Goal: Information Seeking & Learning: Understand process/instructions

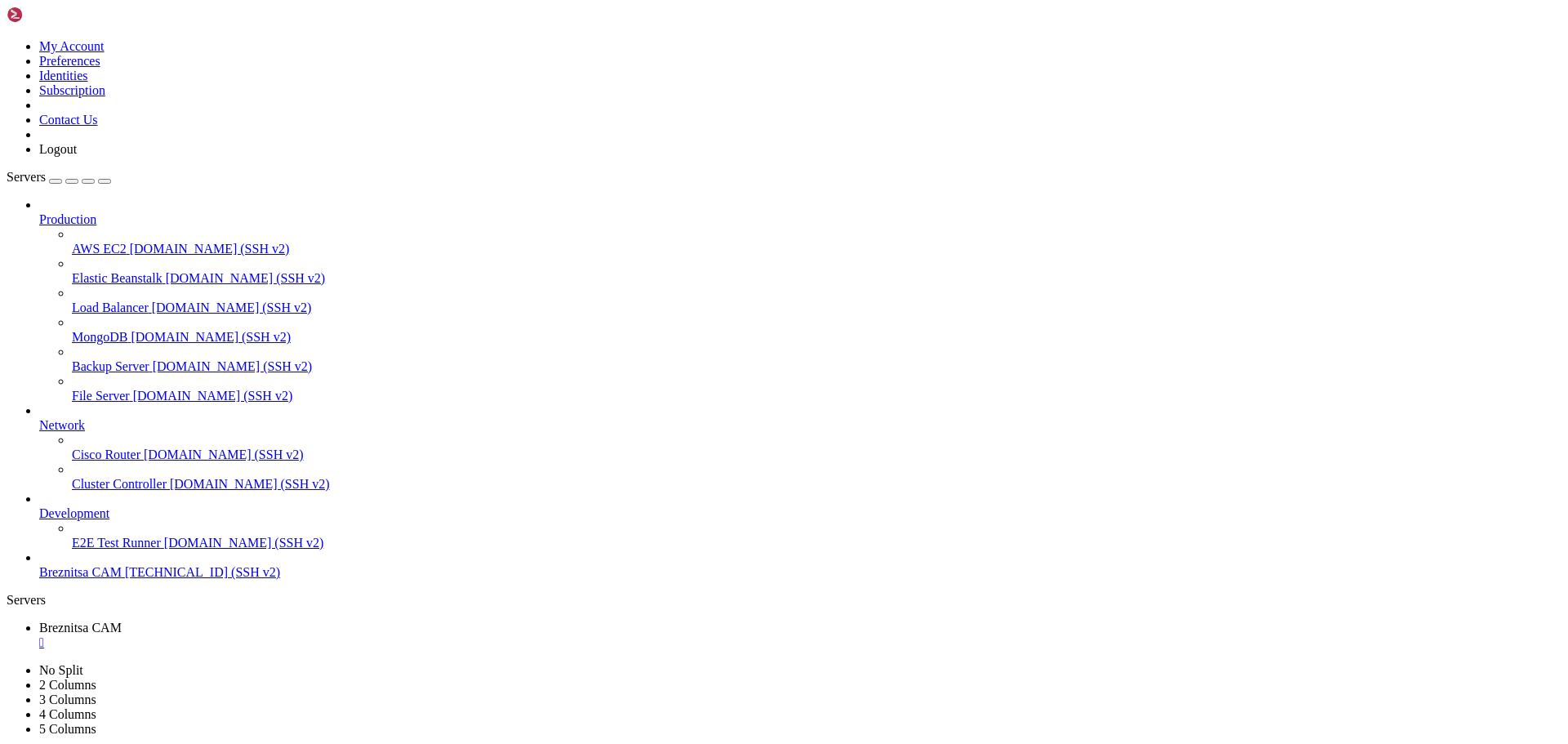
scroll to position [1249, 0]
drag, startPoint x: 12, startPoint y: 1300, endPoint x: 977, endPoint y: 1502, distance: 985.9
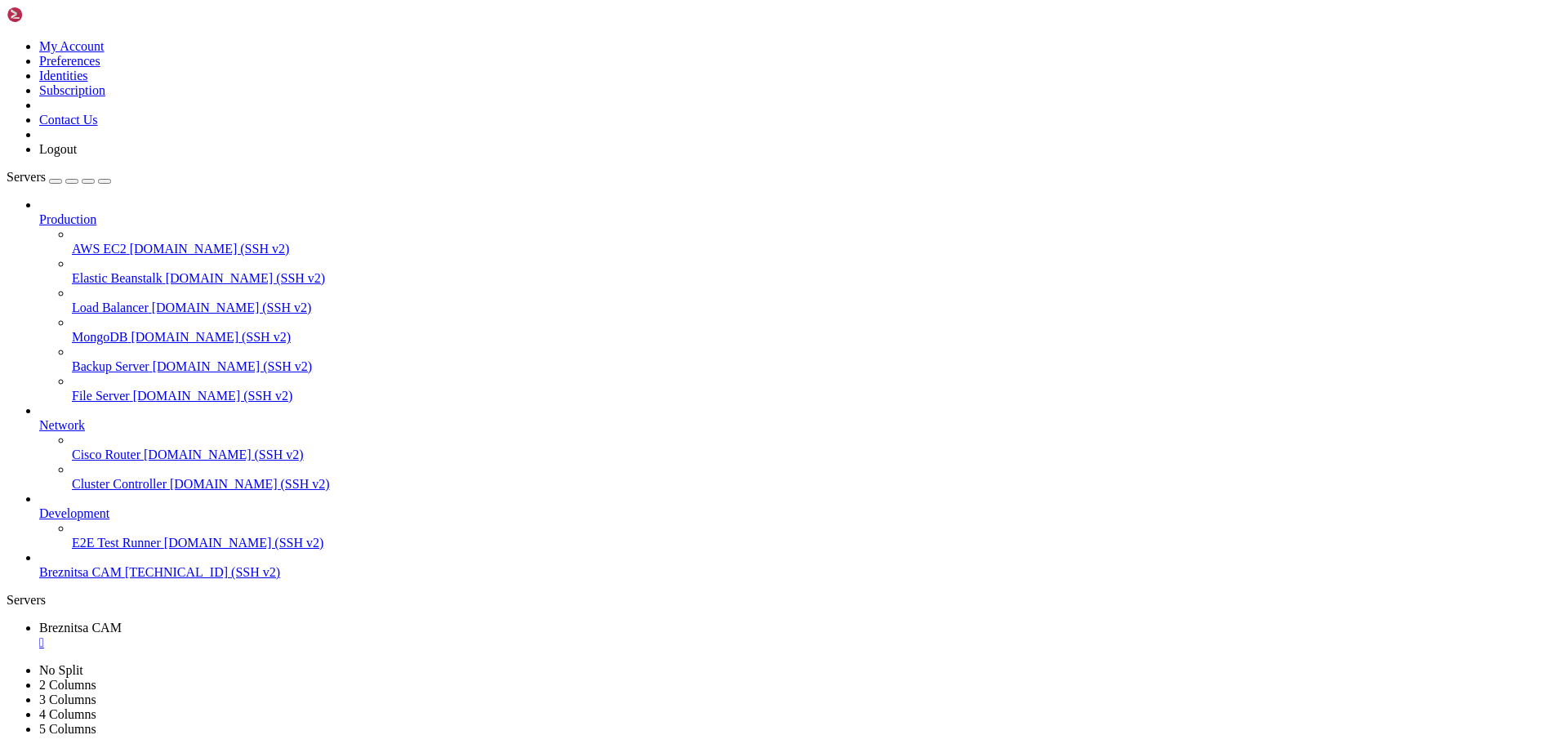
scroll to position [1832, 0]
drag, startPoint x: 305, startPoint y: 1523, endPoint x: 231, endPoint y: 1515, distance: 74.4
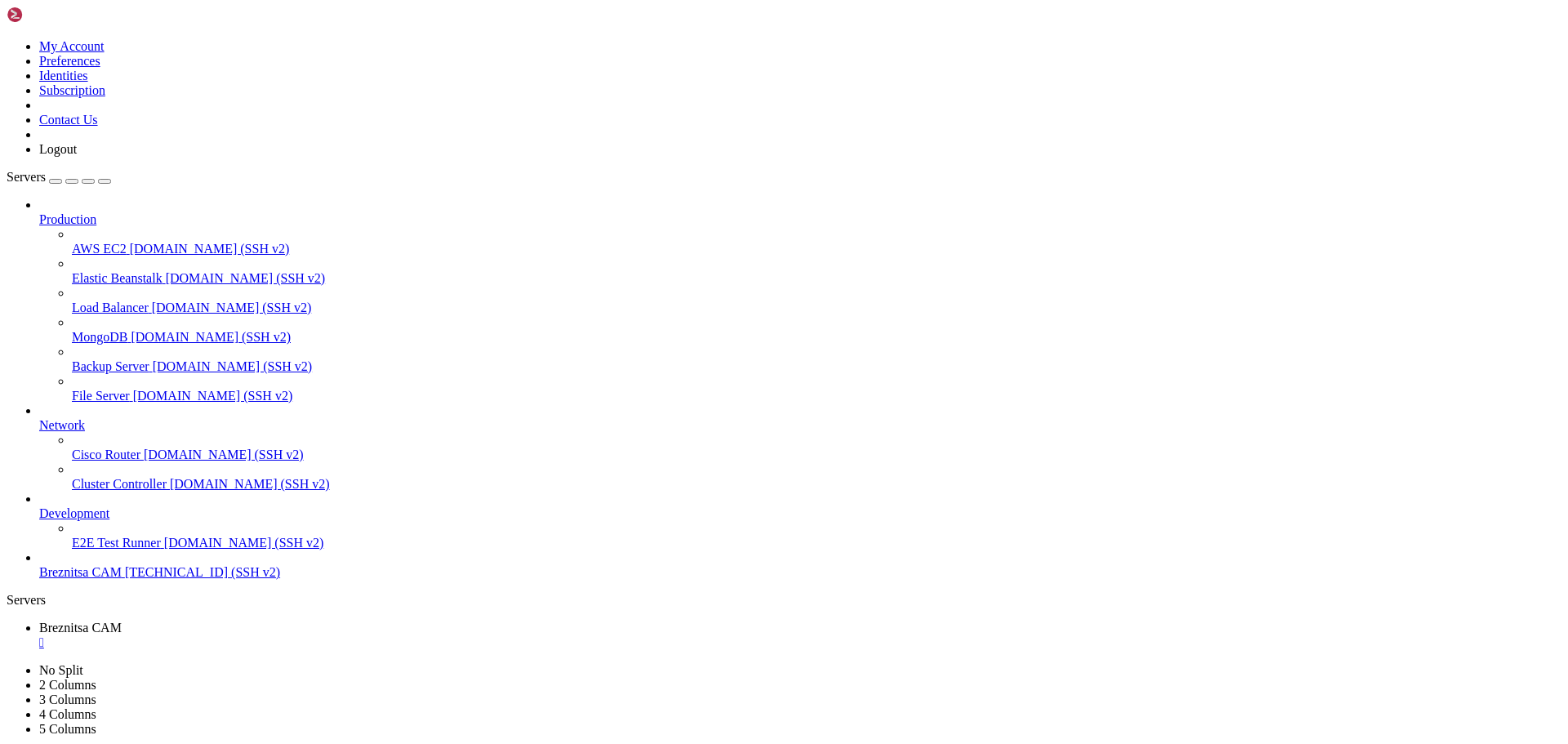
drag, startPoint x: 284, startPoint y: 1539, endPoint x: 252, endPoint y: 1521, distance: 36.7
drag, startPoint x: 11, startPoint y: 1158, endPoint x: 375, endPoint y: 1276, distance: 382.6
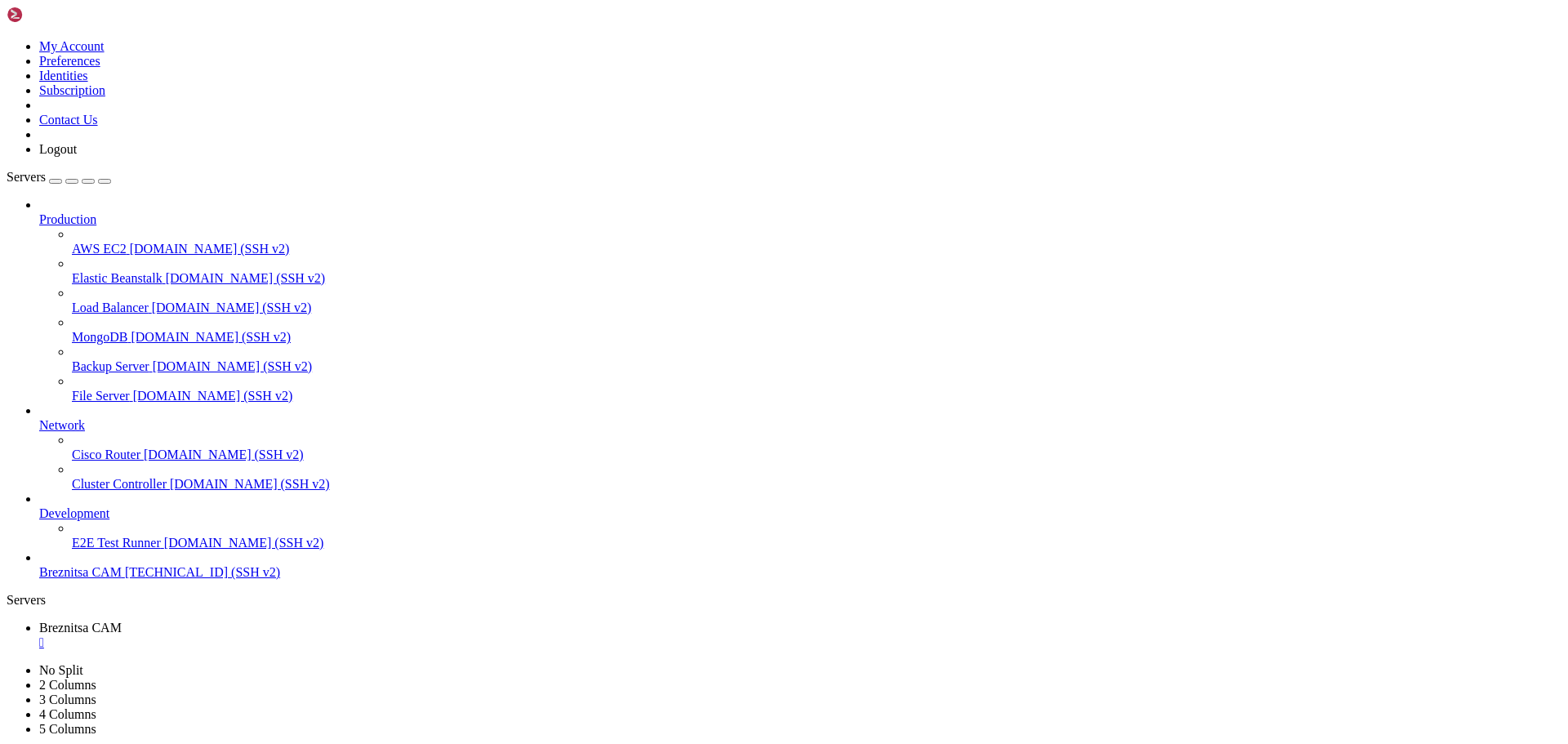
drag, startPoint x: 13, startPoint y: 1161, endPoint x: 685, endPoint y: 1478, distance: 743.0
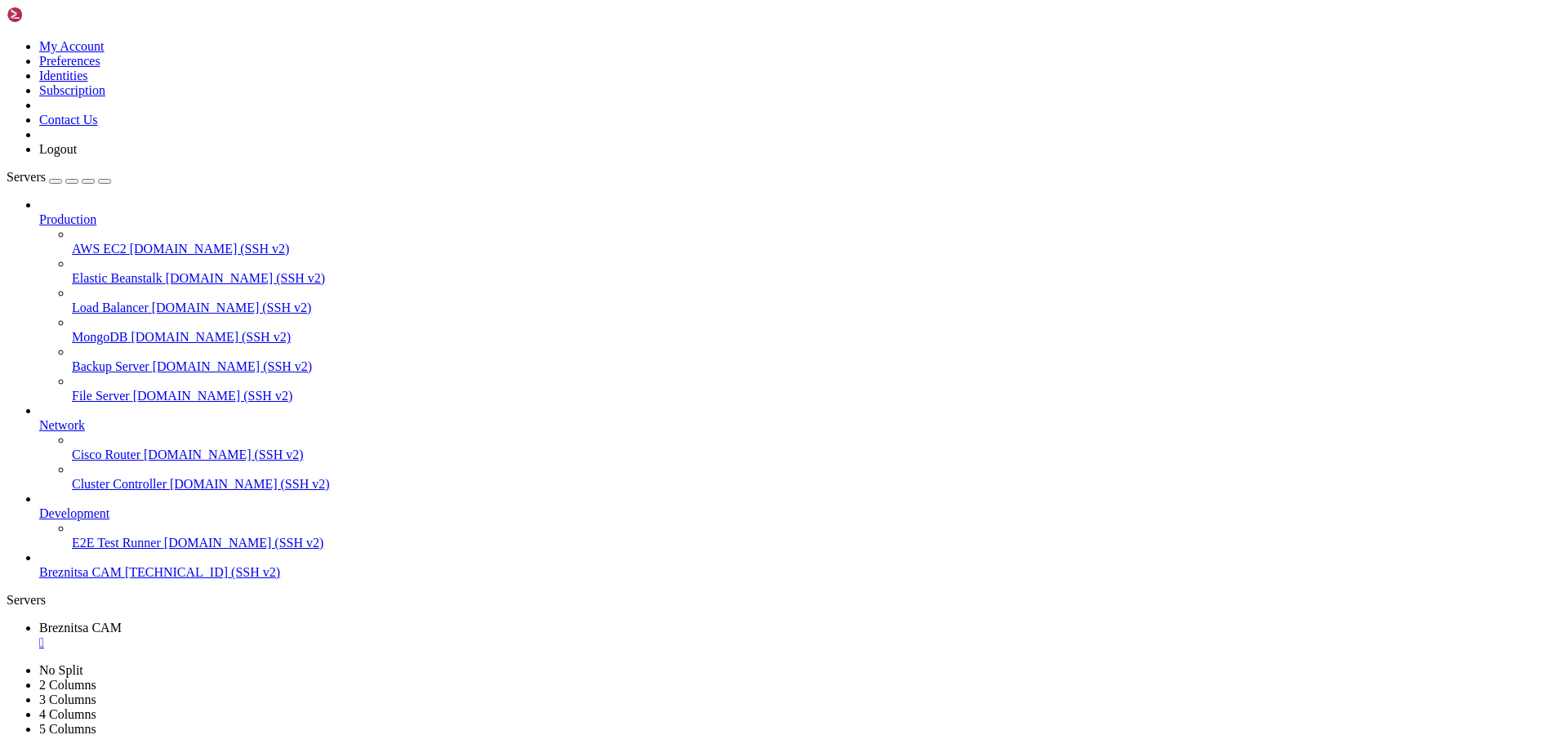
drag, startPoint x: 462, startPoint y: 1516, endPoint x: 393, endPoint y: 1510, distance: 69.3
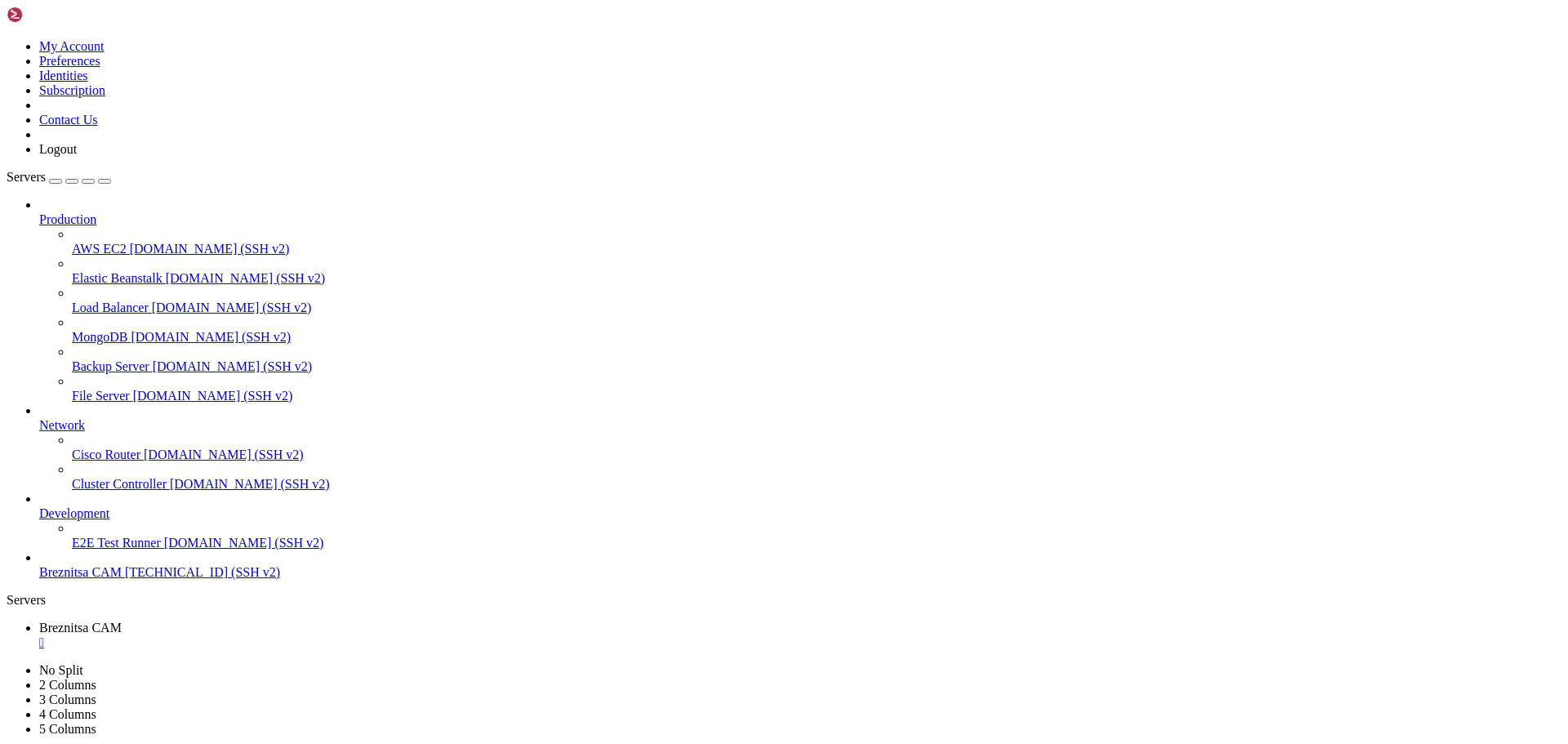
drag, startPoint x: 388, startPoint y: 1522, endPoint x: 336, endPoint y: 1521, distance: 52.0
drag, startPoint x: 295, startPoint y: 1518, endPoint x: 253, endPoint y: 1516, distance: 42.0
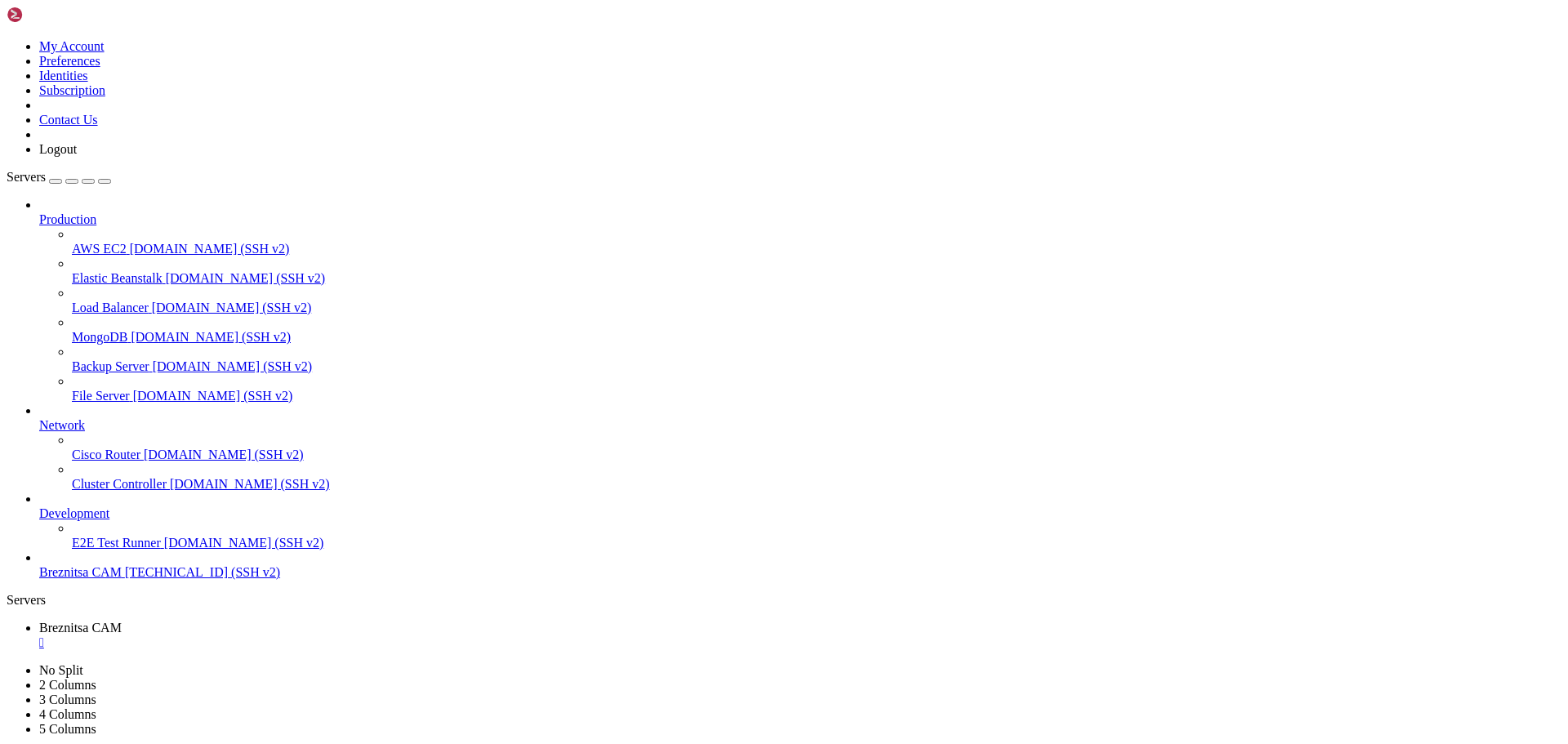
drag, startPoint x: 442, startPoint y: 1526, endPoint x: 385, endPoint y: 1522, distance: 57.1
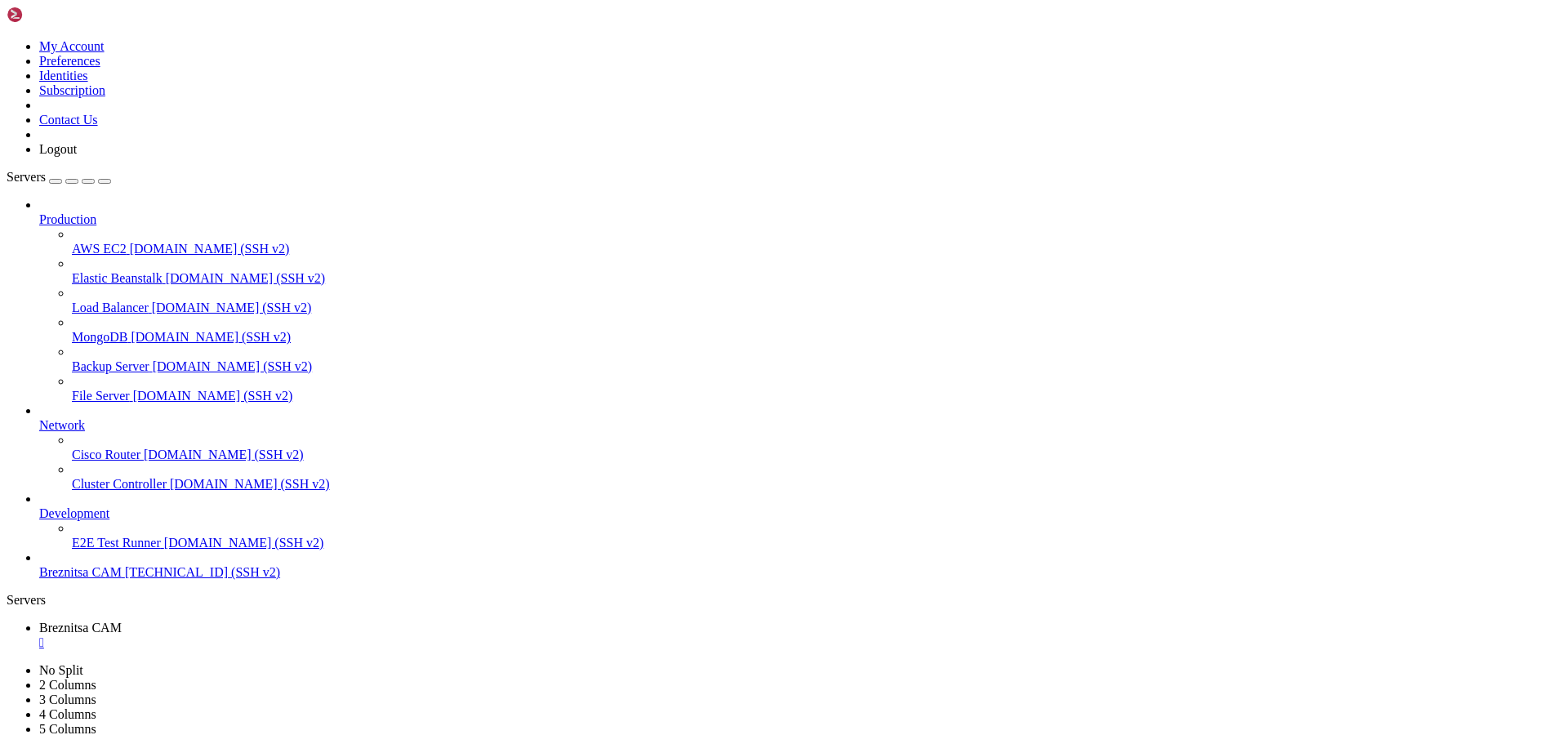
drag, startPoint x: 376, startPoint y: 1526, endPoint x: 335, endPoint y: 1518, distance: 41.8
drag, startPoint x: 13, startPoint y: 1075, endPoint x: 735, endPoint y: 1504, distance: 839.8
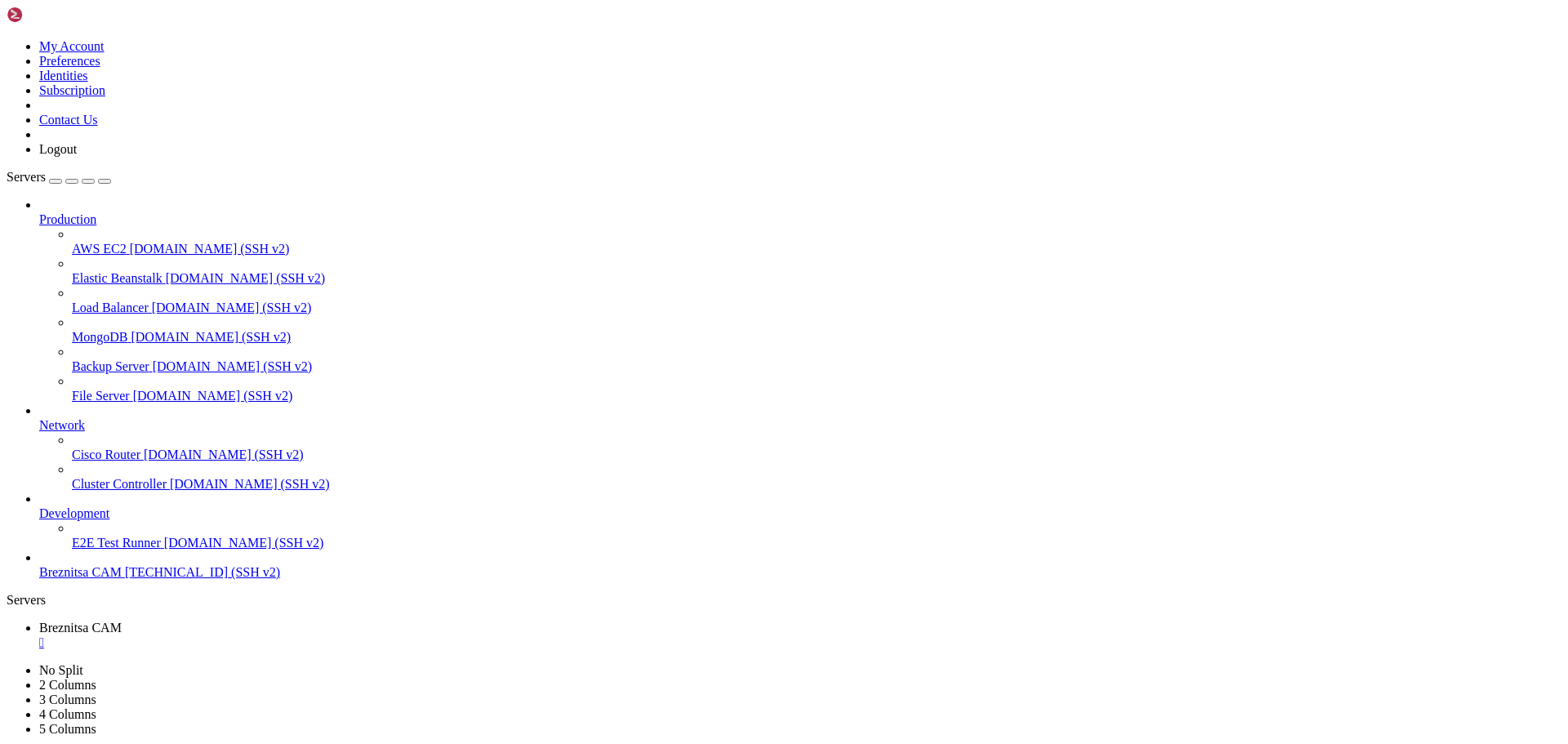
drag, startPoint x: 512, startPoint y: 1526, endPoint x: 365, endPoint y: 1524, distance: 147.0
drag, startPoint x: 11, startPoint y: 1141, endPoint x: 609, endPoint y: 1329, distance: 626.9
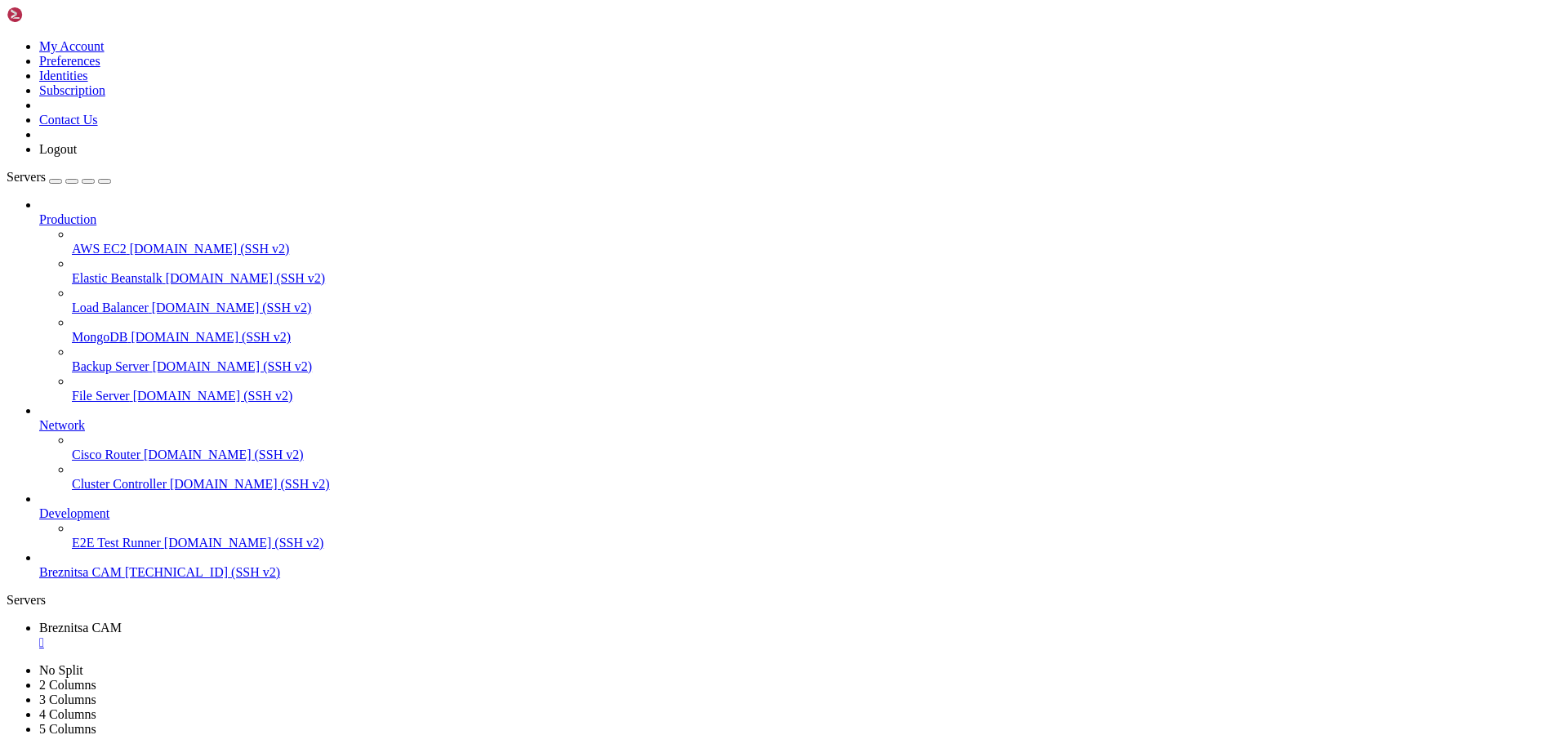
drag, startPoint x: 13, startPoint y: 1147, endPoint x: 793, endPoint y: 1489, distance: 851.7
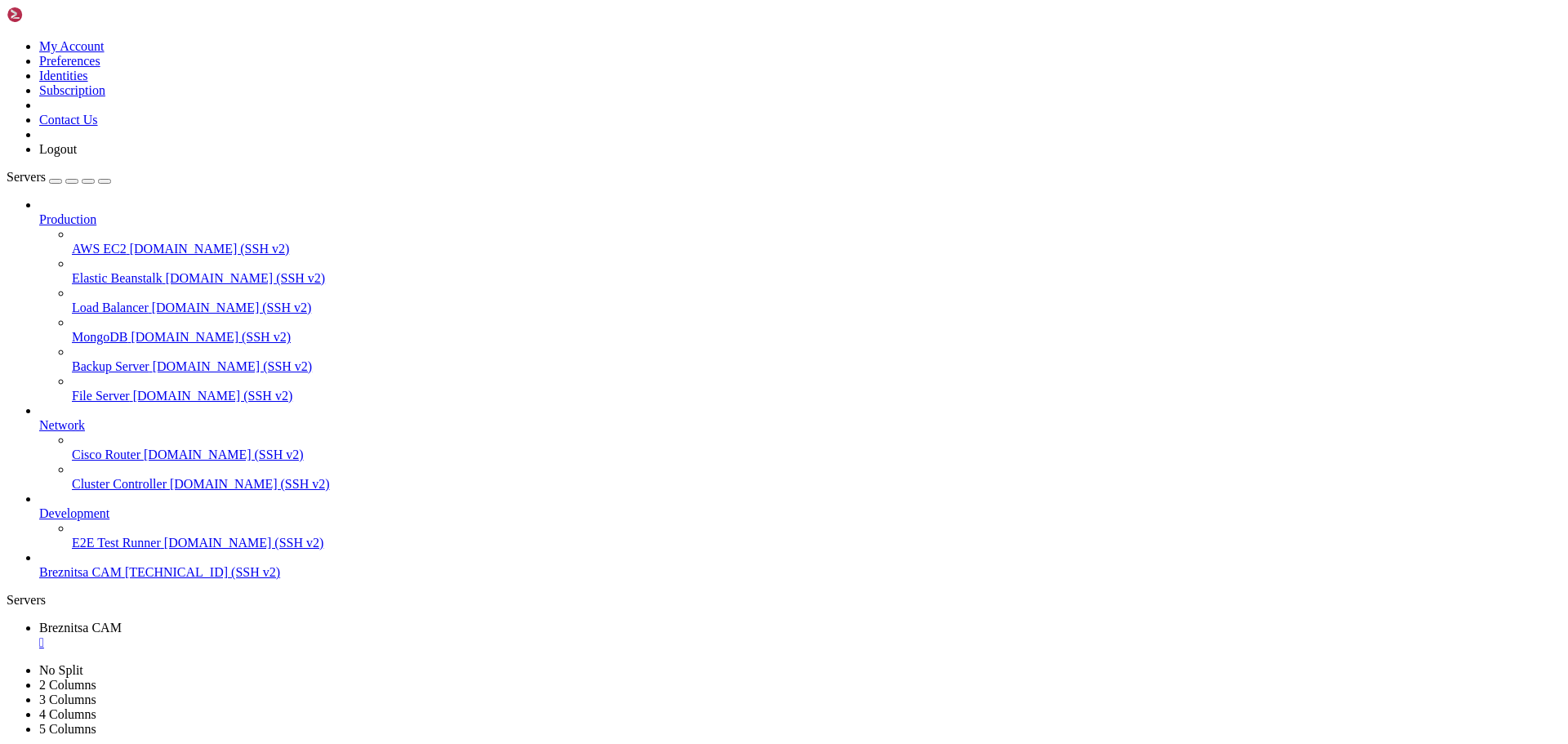
scroll to position [5704, 0]
drag, startPoint x: 307, startPoint y: 1517, endPoint x: 277, endPoint y: 1519, distance: 30.1
drag, startPoint x: 260, startPoint y: 1525, endPoint x: 237, endPoint y: 1527, distance: 23.1
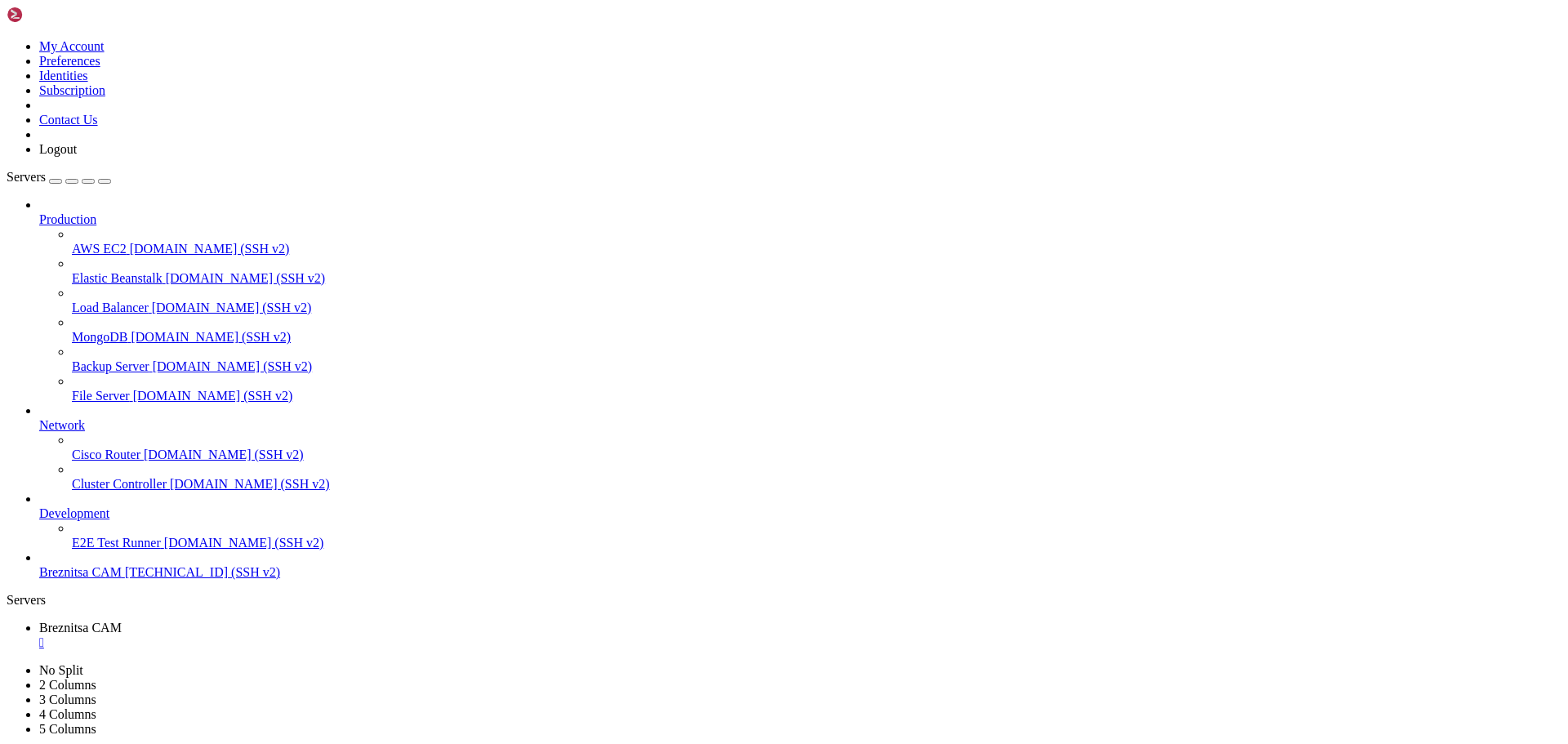
drag, startPoint x: 13, startPoint y: 1381, endPoint x: 555, endPoint y: 1492, distance: 553.2
